Goal: Check status: Check status

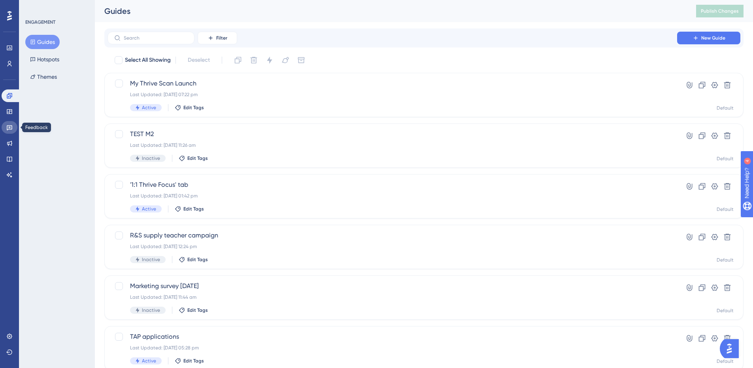
click at [11, 125] on icon at bounding box center [9, 127] width 6 height 6
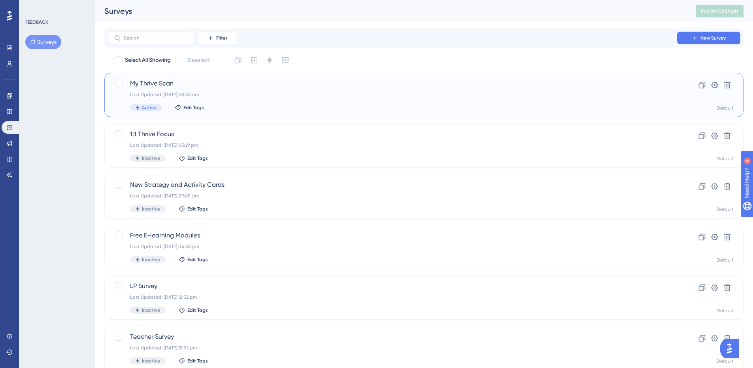
click at [186, 84] on span "My Thrive Scan" at bounding box center [392, 83] width 525 height 9
